Goal: Information Seeking & Learning: Learn about a topic

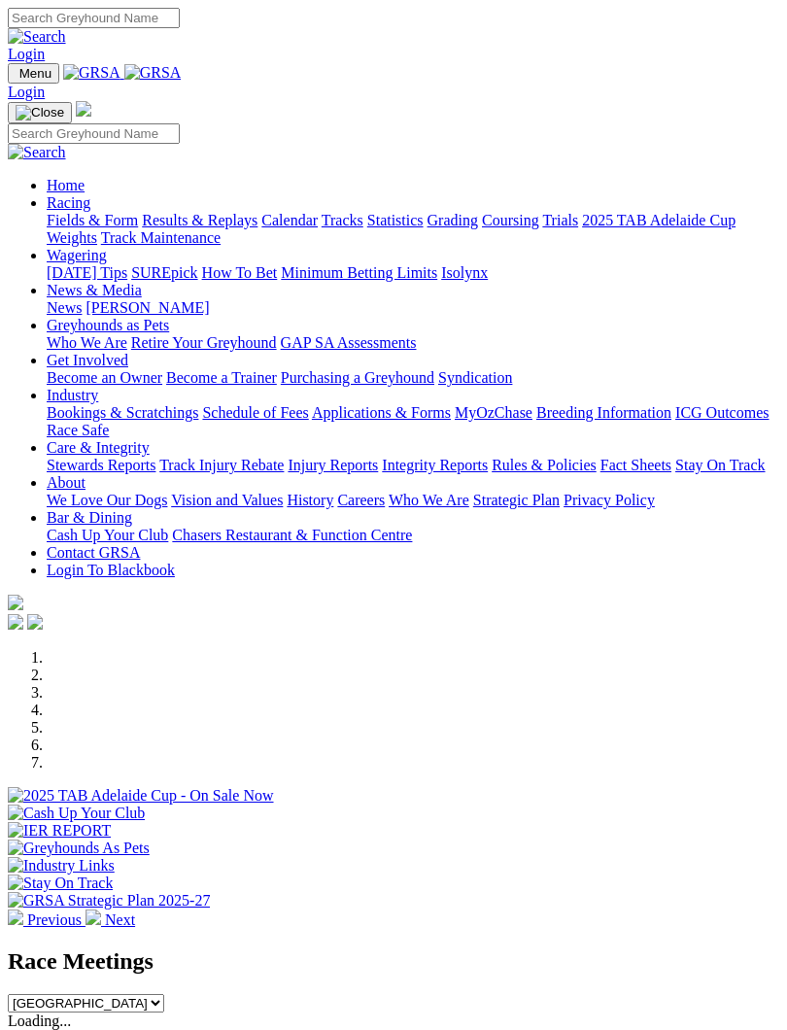
scroll to position [279, 0]
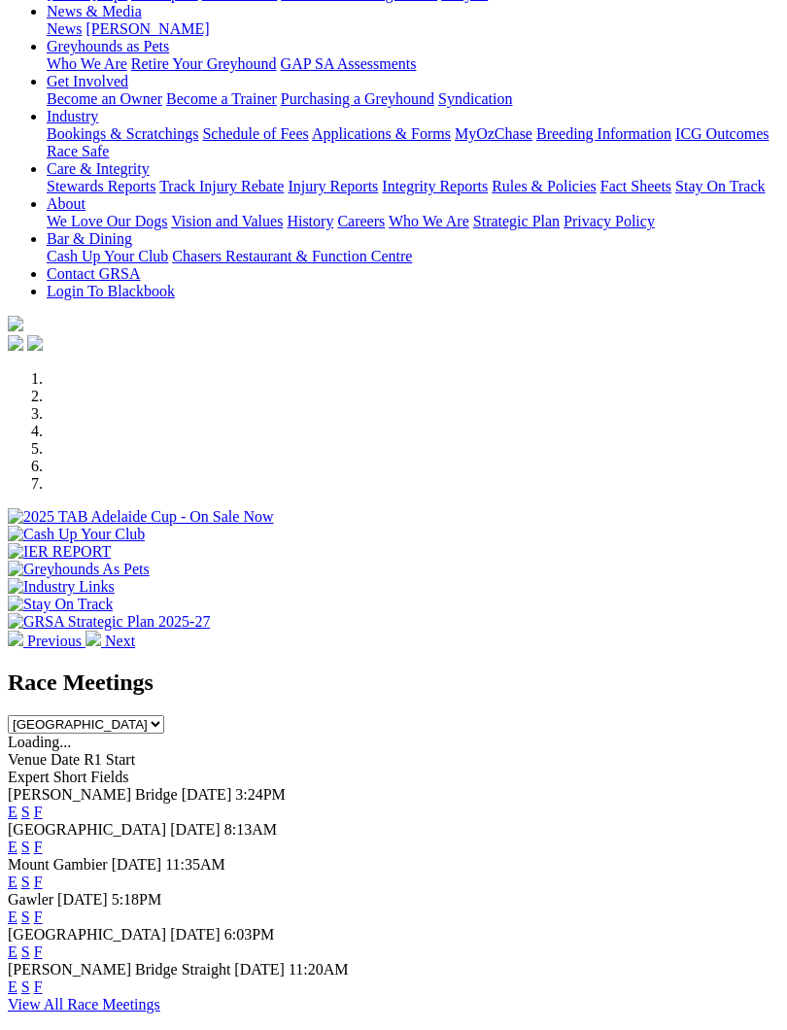
click at [43, 874] on link "F" at bounding box center [38, 882] width 9 height 17
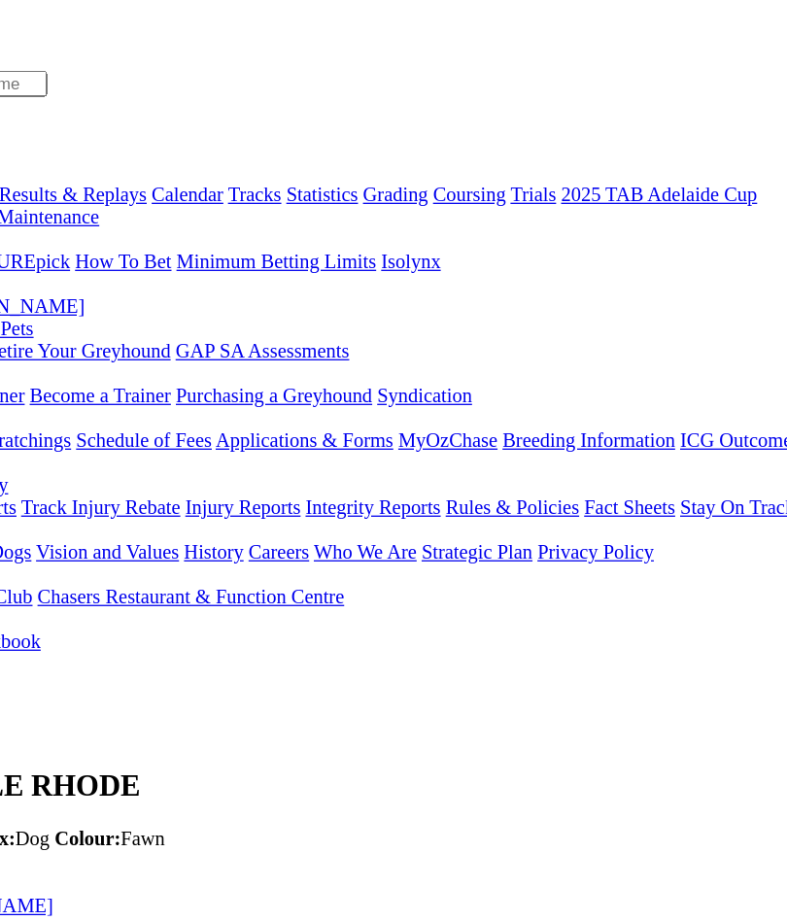
click at [358, 839] on div "Owner/s: Mingo's Mates - MGR J Rhode" at bounding box center [394, 847] width 772 height 17
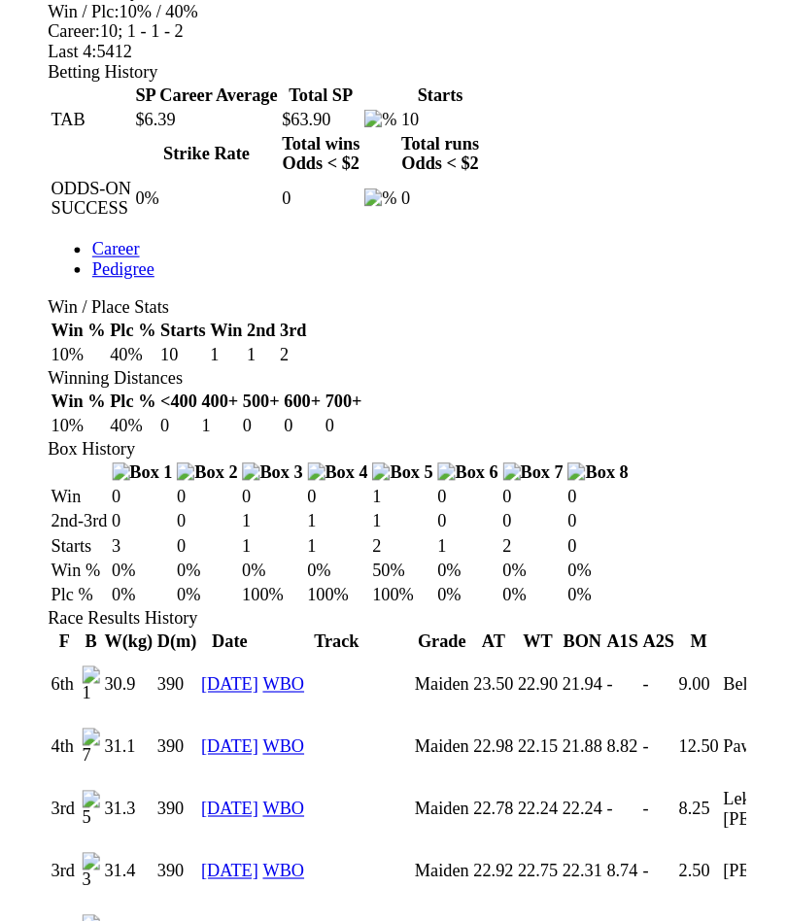
scroll to position [702, 0]
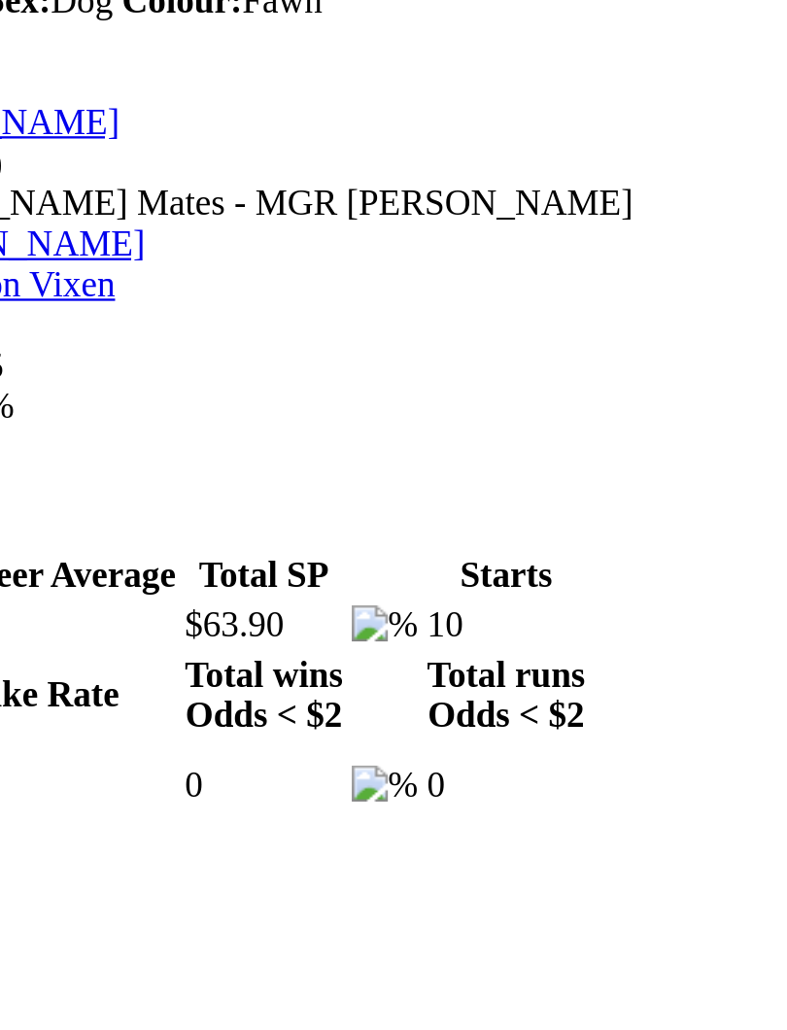
click at [119, 712] on td "0%" at bounding box center [90, 721] width 55 height 19
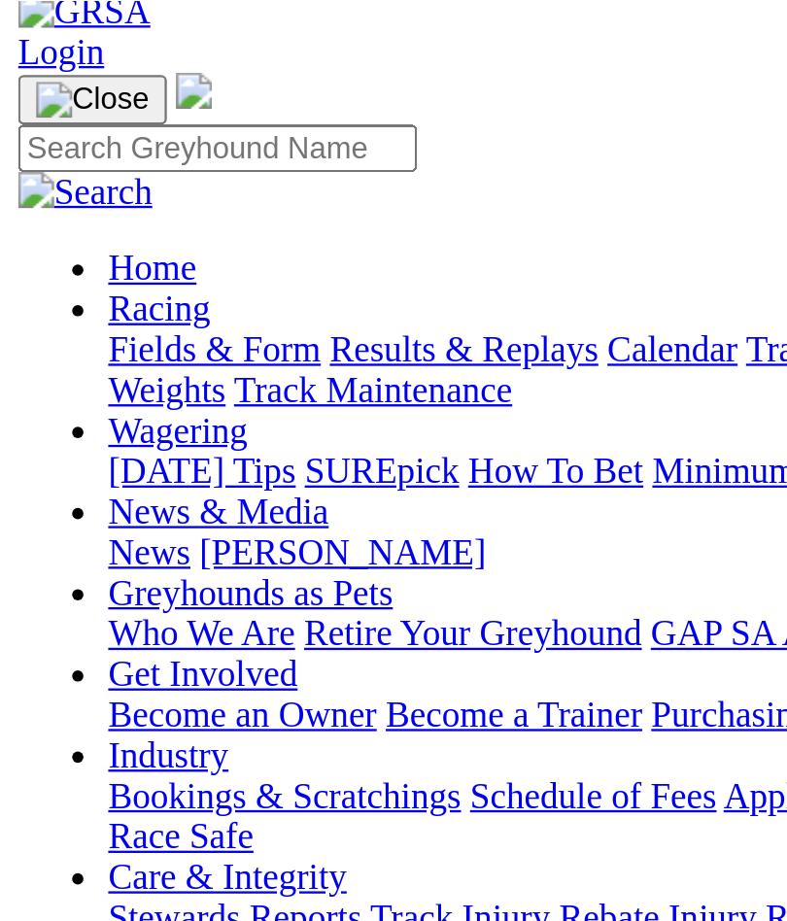
scroll to position [105, 0]
